Goal: Navigation & Orientation: Find specific page/section

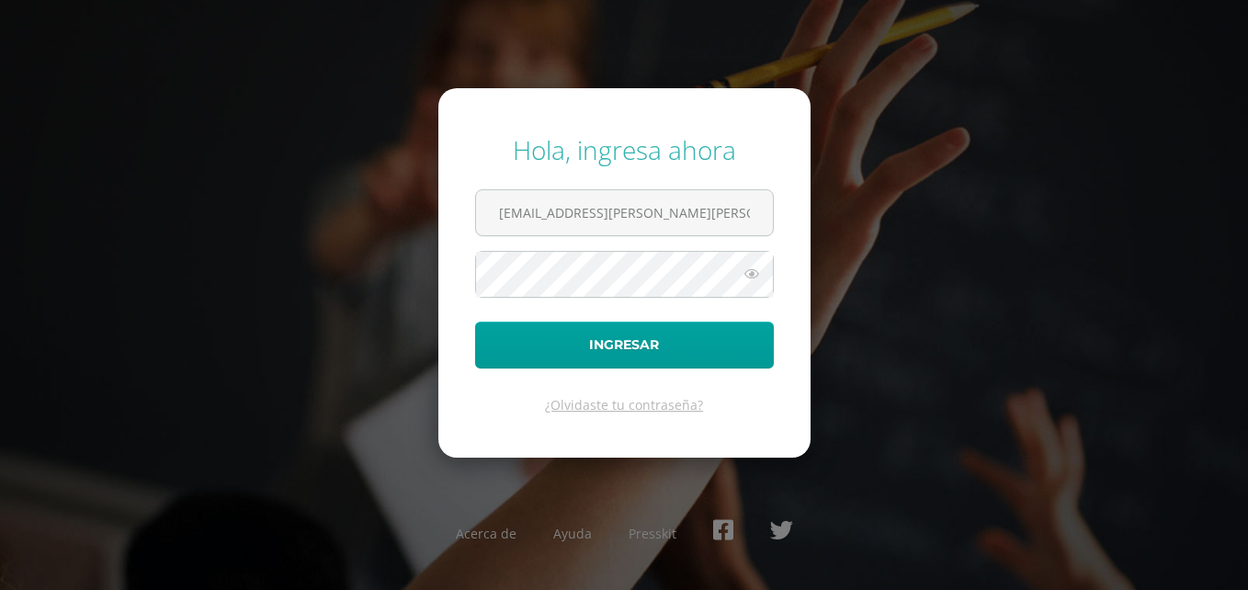
scroll to position [0, 367]
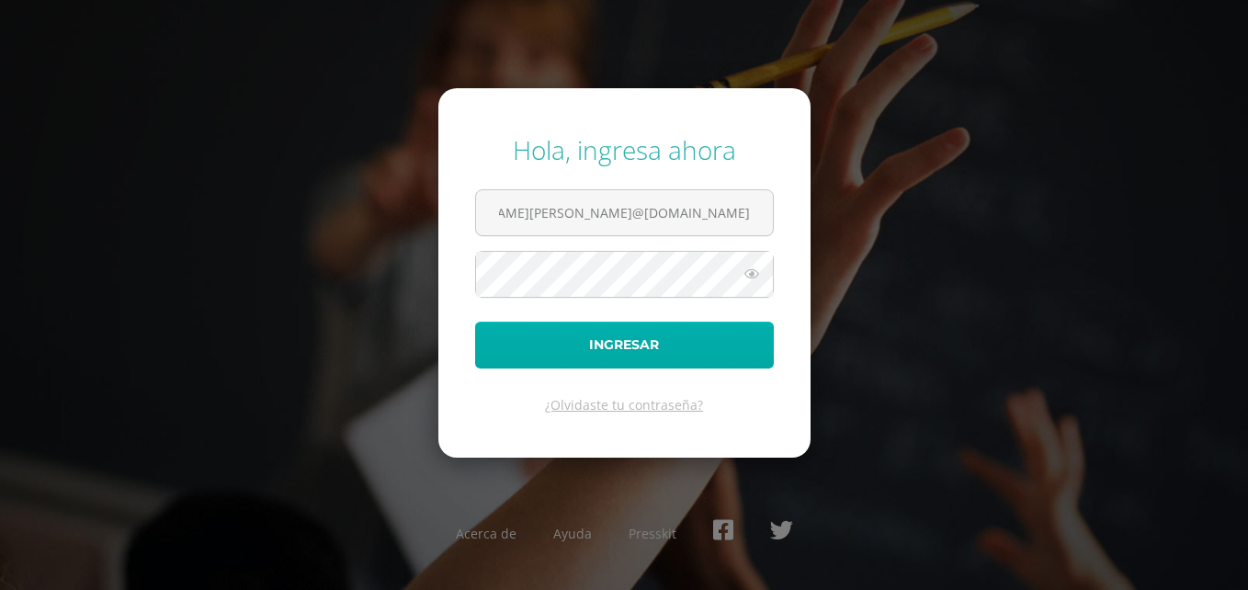
type input "[EMAIL_ADDRESS][PERSON_NAME][PERSON_NAME]@[DOMAIN_NAME]"
click at [627, 336] on button "Ingresar" at bounding box center [624, 345] width 299 height 47
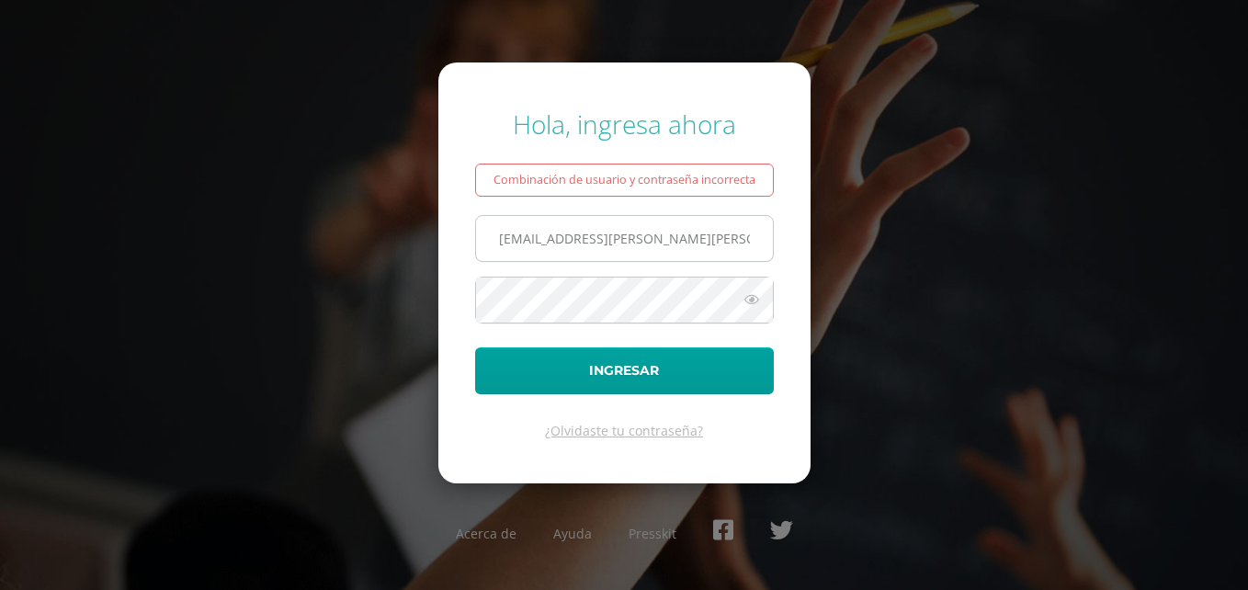
click at [695, 245] on input "[EMAIL_ADDRESS][PERSON_NAME][PERSON_NAME]@[DOMAIN_NAME]" at bounding box center [624, 238] width 297 height 45
type input "[EMAIL_ADDRESS][PERSON_NAME][DOMAIN_NAME]"
click at [475, 348] on button "Ingresar" at bounding box center [624, 371] width 299 height 47
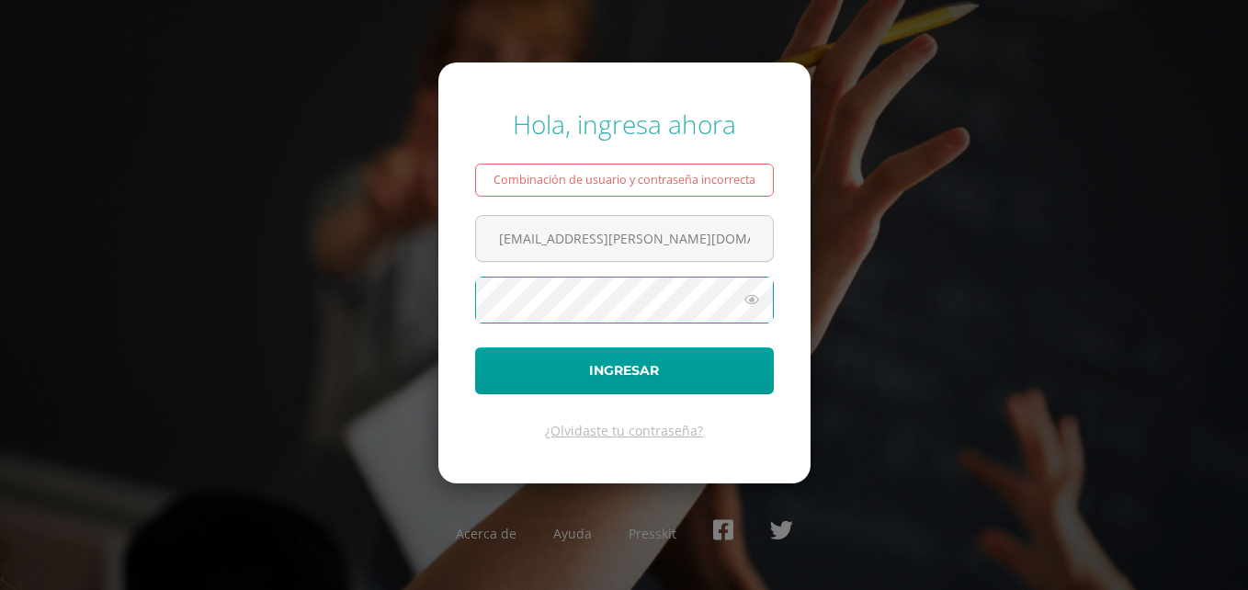
click at [475, 348] on button "Ingresar" at bounding box center [624, 371] width 299 height 47
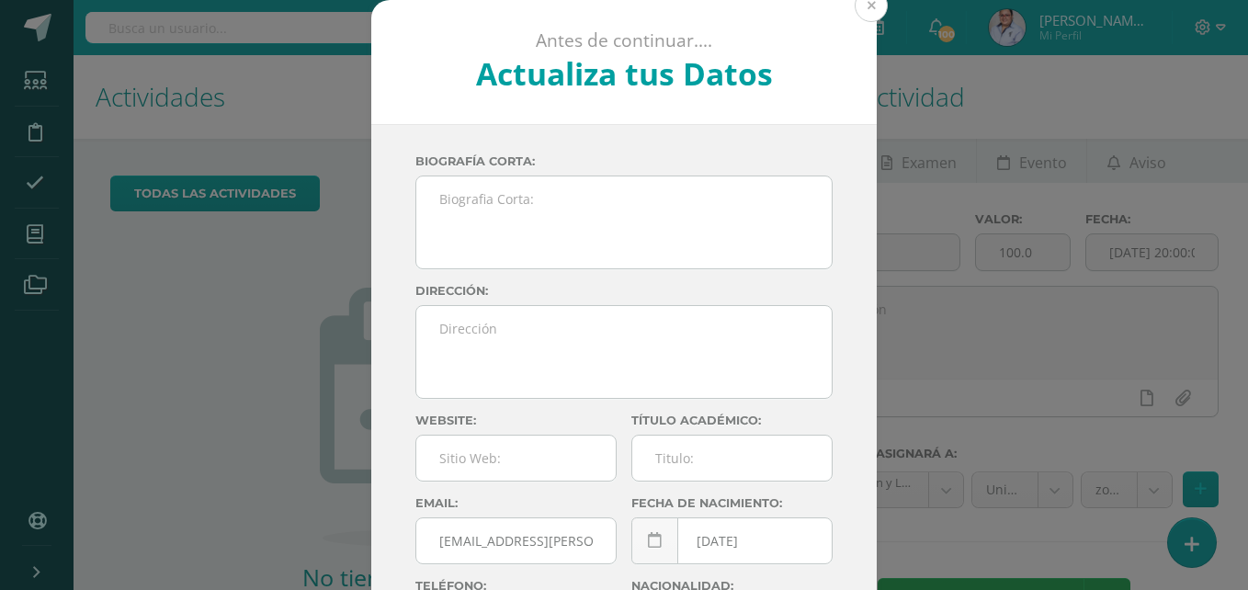
click at [861, 8] on button at bounding box center [871, 5] width 33 height 33
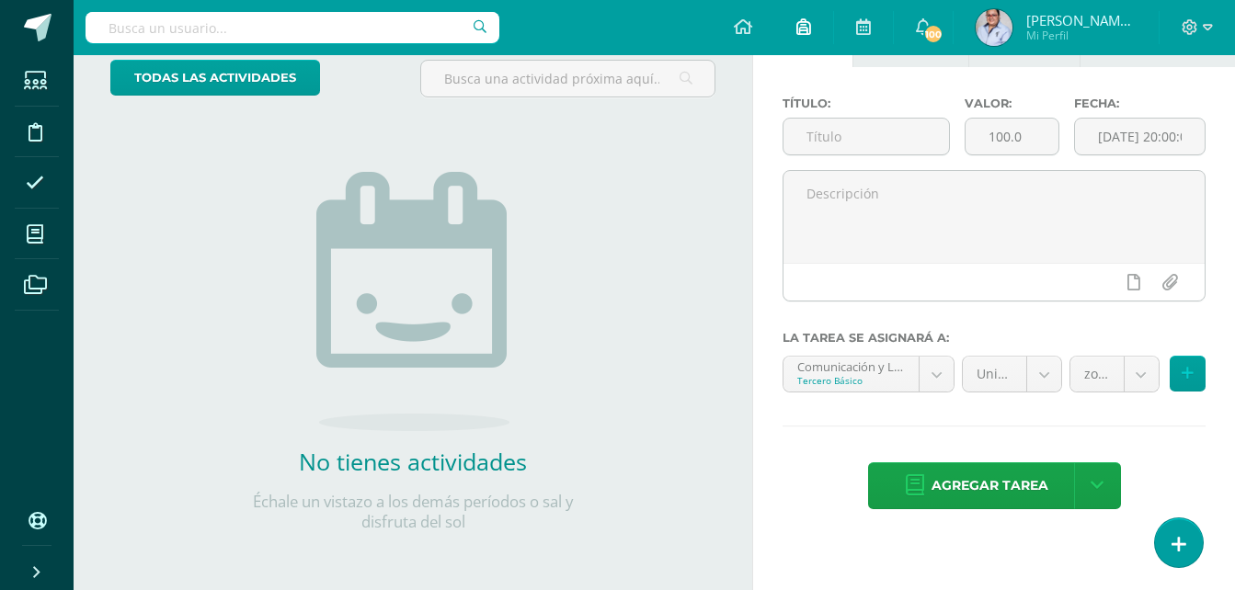
scroll to position [117, 0]
